Goal: Transaction & Acquisition: Obtain resource

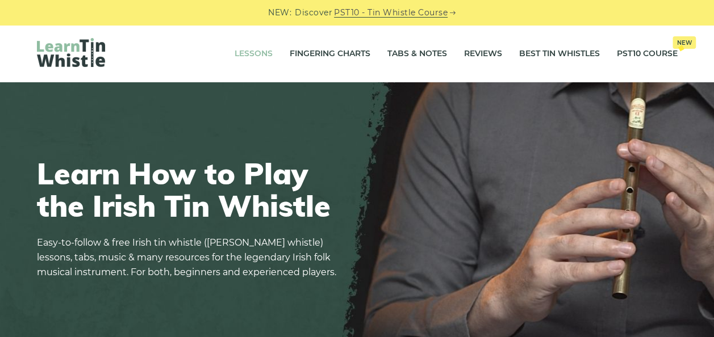
click at [245, 60] on link "Lessons" at bounding box center [253, 54] width 38 height 28
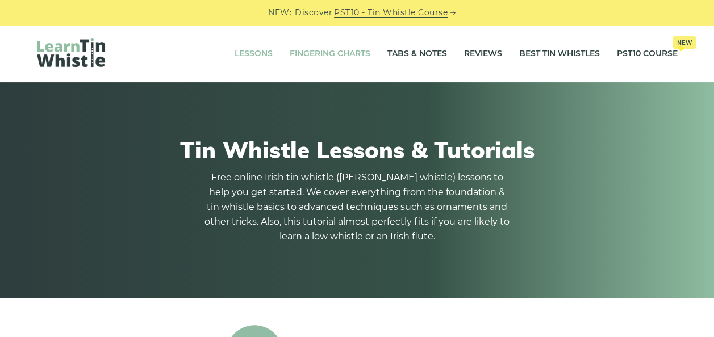
click at [359, 58] on link "Fingering Charts" at bounding box center [329, 54] width 81 height 28
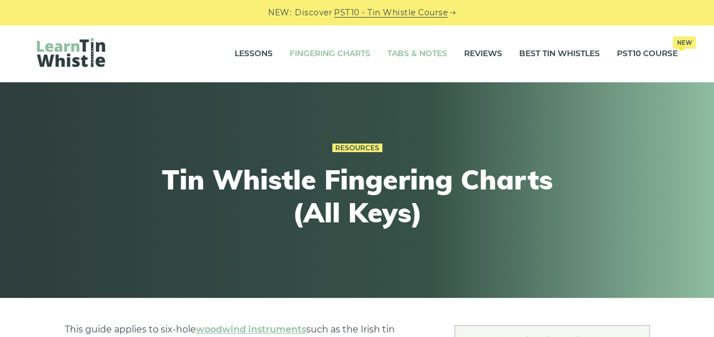
click at [398, 58] on link "Tabs & Notes" at bounding box center [417, 54] width 60 height 28
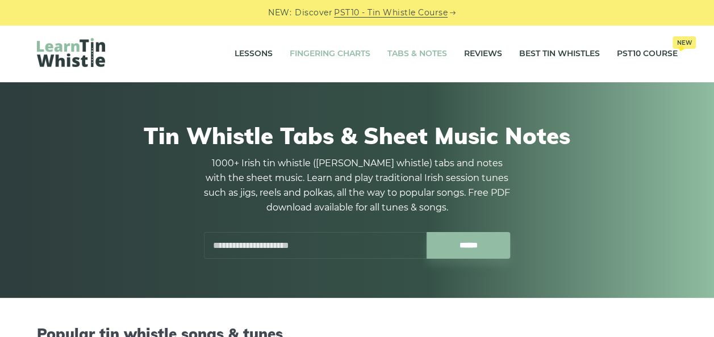
click at [357, 56] on link "Fingering Charts" at bounding box center [329, 54] width 81 height 28
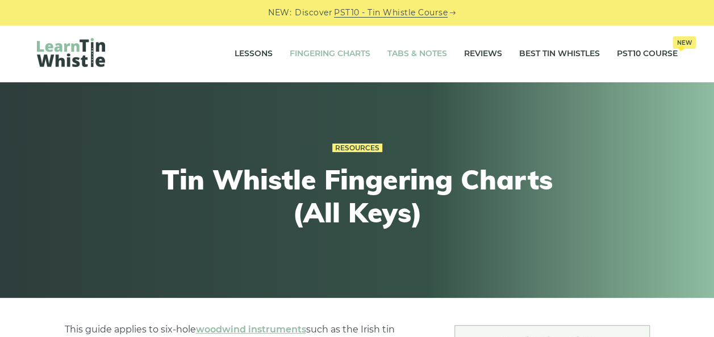
click at [399, 48] on link "Tabs & Notes" at bounding box center [417, 54] width 60 height 28
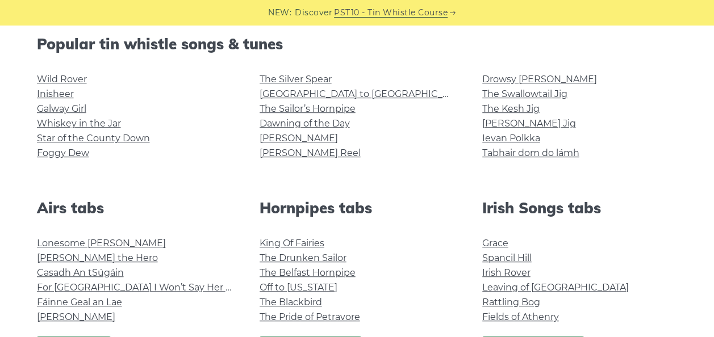
scroll to position [284, 0]
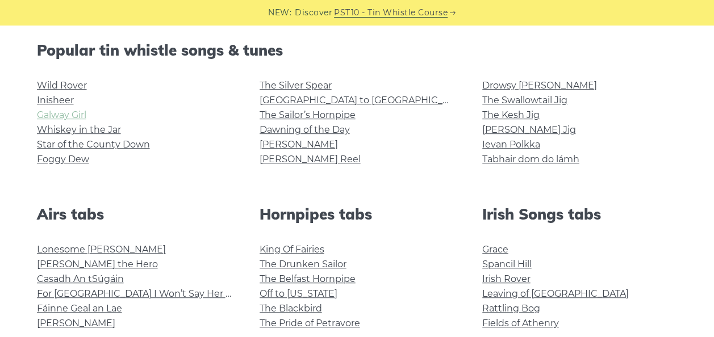
click at [82, 112] on link "Galway Girl" at bounding box center [61, 115] width 49 height 11
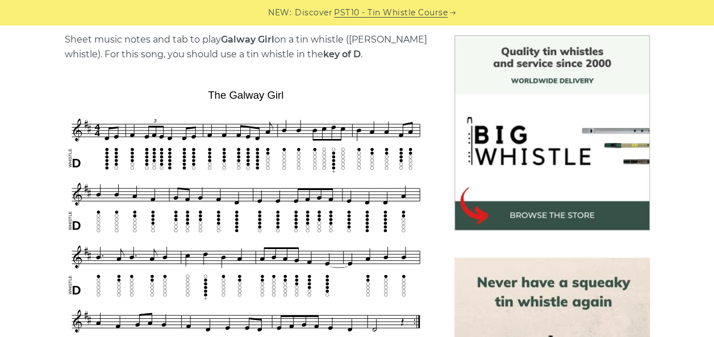
scroll to position [291, 0]
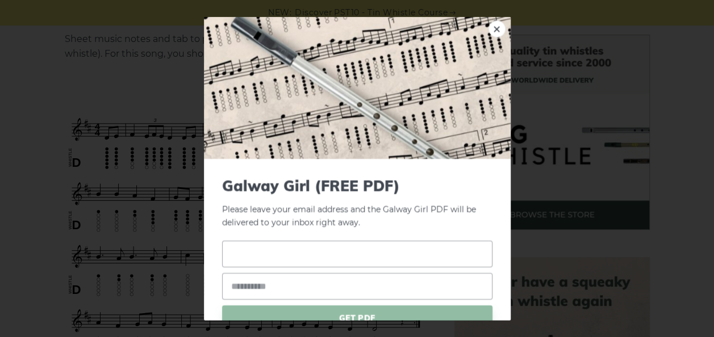
click at [339, 242] on input "text" at bounding box center [357, 253] width 270 height 27
type input "****"
type input "**********"
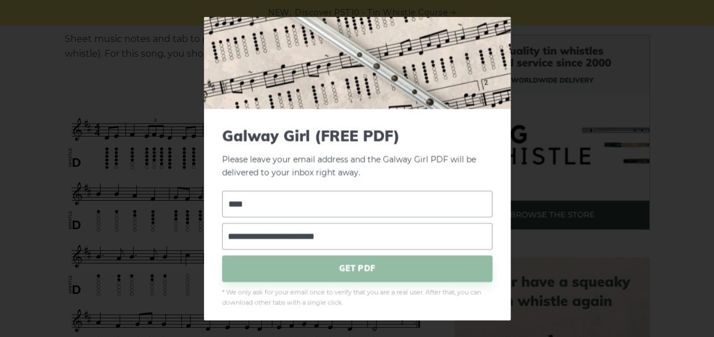
scroll to position [56, 0]
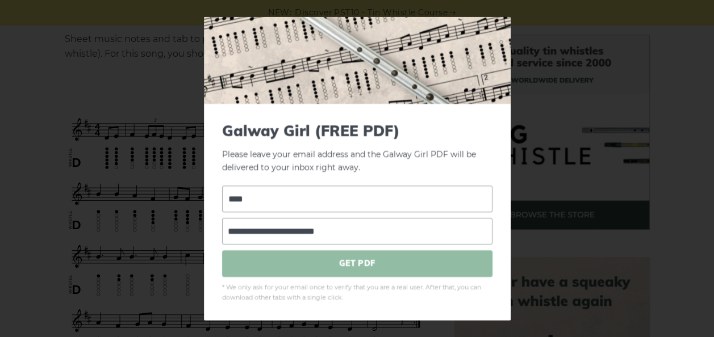
click at [342, 262] on span "GET PDF" at bounding box center [357, 263] width 270 height 27
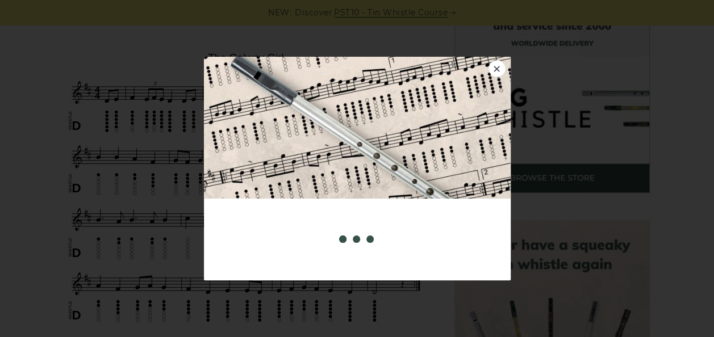
scroll to position [326, 0]
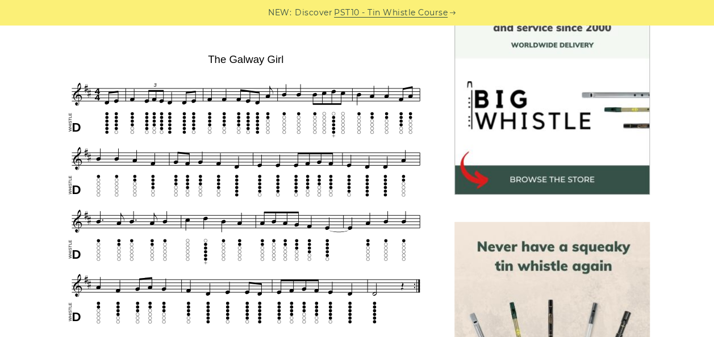
click at [372, 17] on link "PST10 - Tin Whistle Course" at bounding box center [391, 12] width 114 height 13
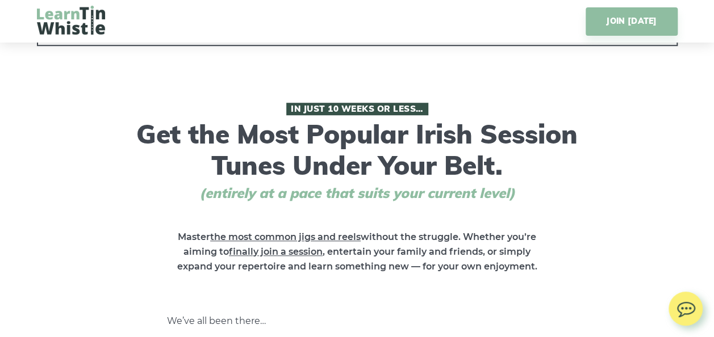
scroll to position [485, 0]
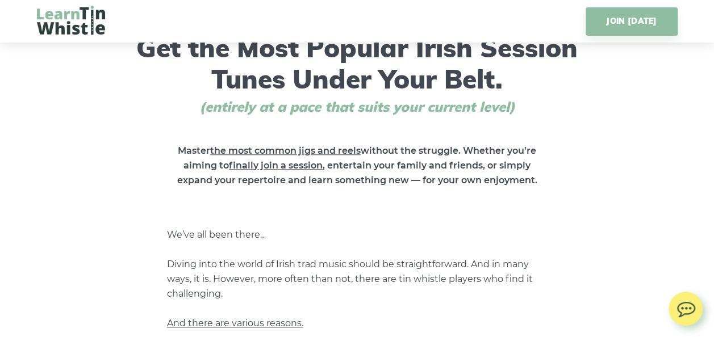
click at [82, 30] on img at bounding box center [71, 20] width 68 height 29
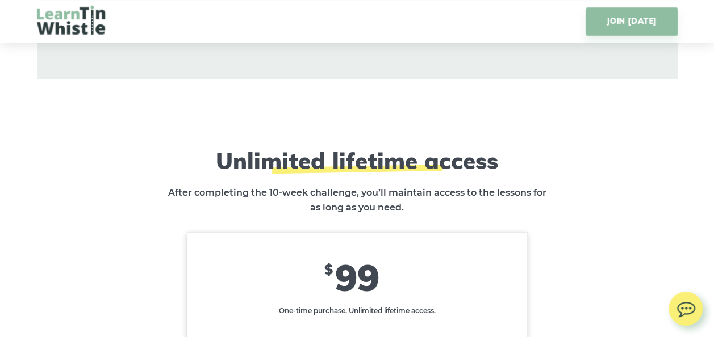
scroll to position [6641, 0]
